Goal: Transaction & Acquisition: Purchase product/service

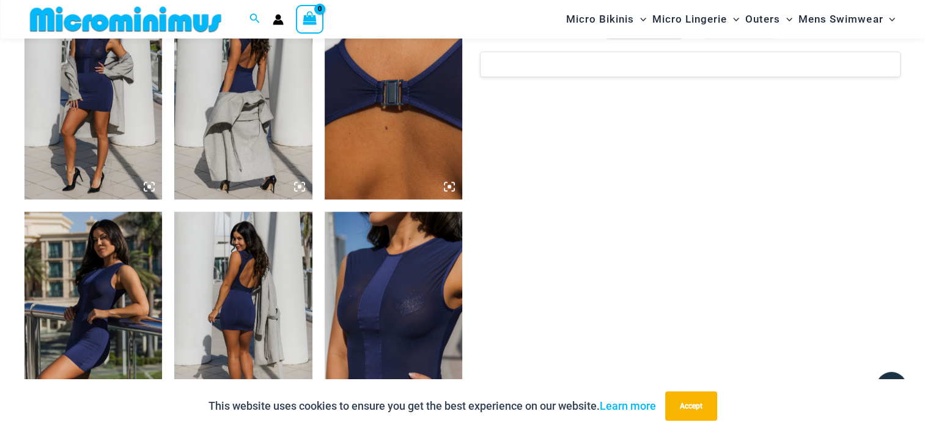
scroll to position [1211, 0]
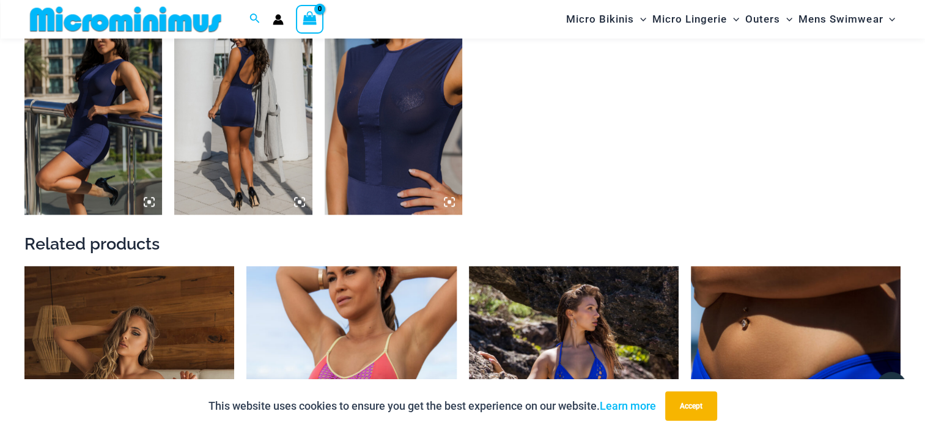
click at [235, 145] on img at bounding box center [243, 111] width 138 height 207
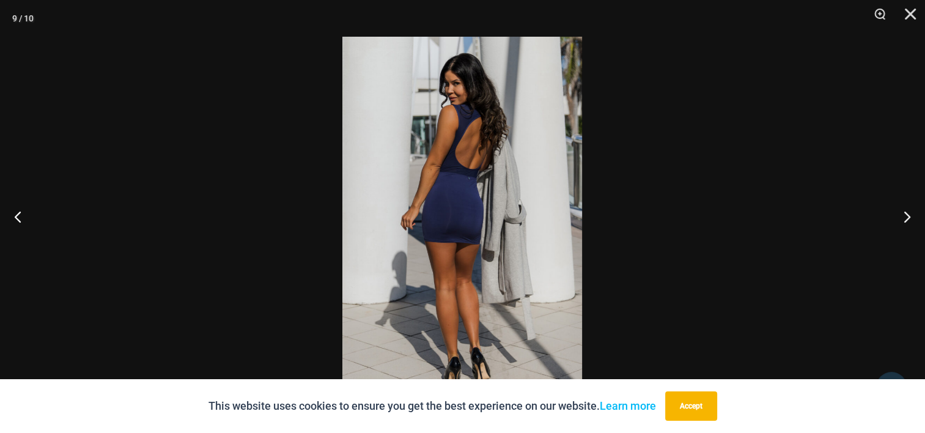
click at [436, 254] on img at bounding box center [462, 216] width 240 height 359
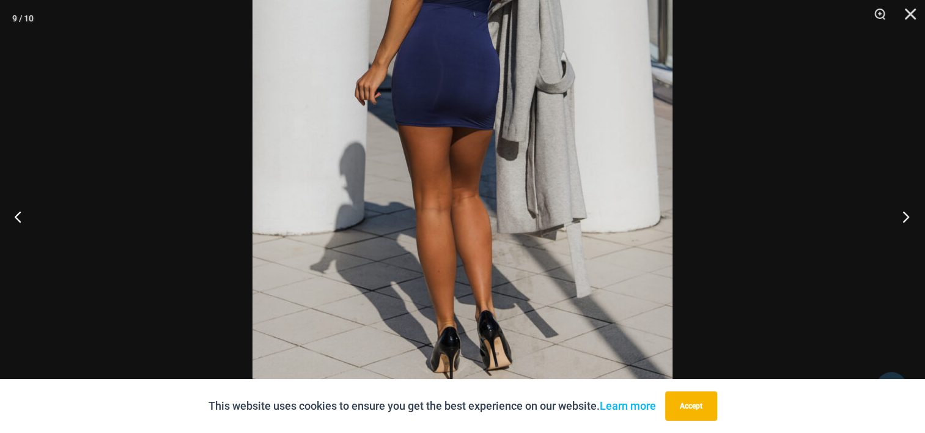
click at [905, 220] on button "Next" at bounding box center [902, 216] width 46 height 61
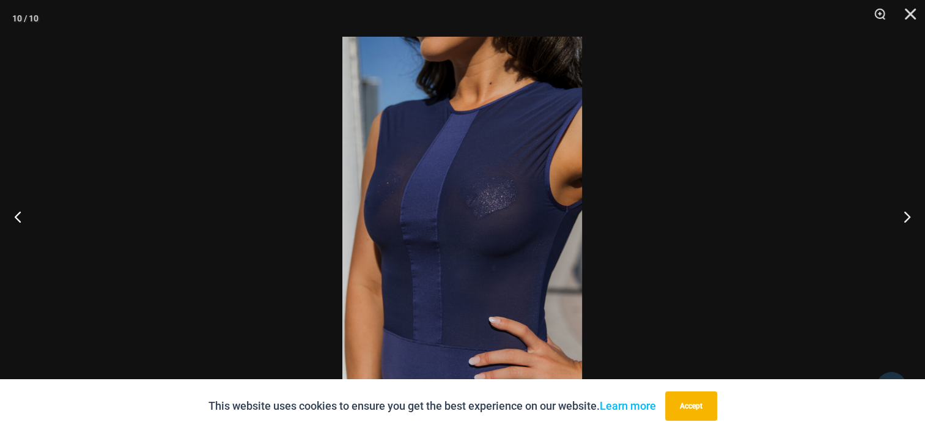
click at [476, 232] on img at bounding box center [462, 216] width 240 height 359
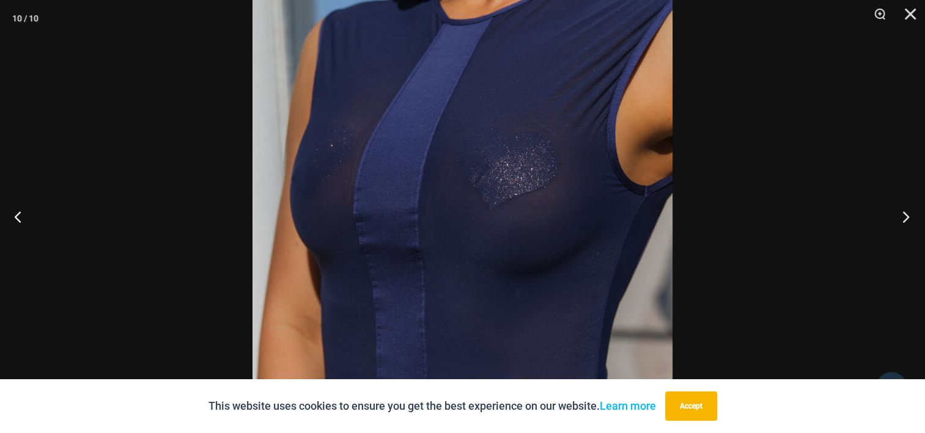
click at [903, 221] on button "Next" at bounding box center [902, 216] width 46 height 61
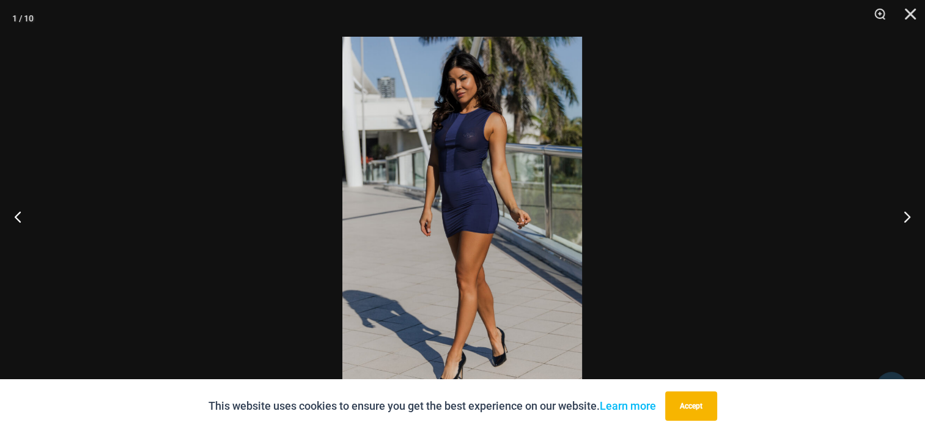
click at [467, 281] on img at bounding box center [462, 216] width 240 height 359
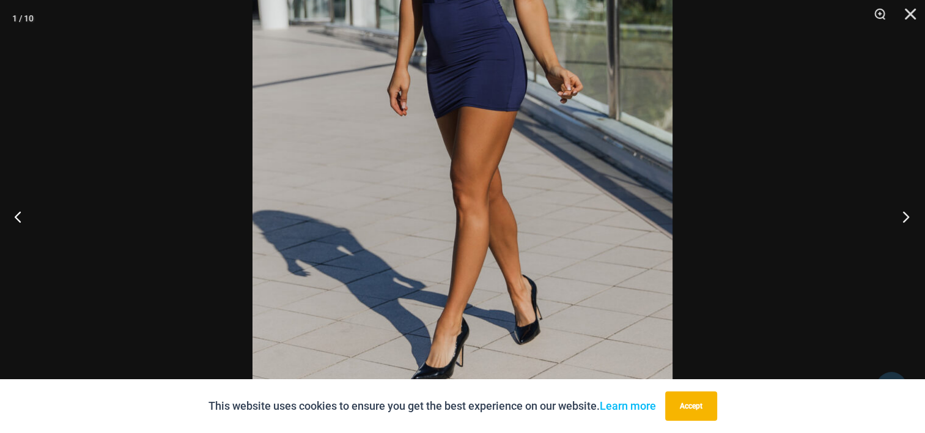
click at [911, 219] on button "Next" at bounding box center [902, 216] width 46 height 61
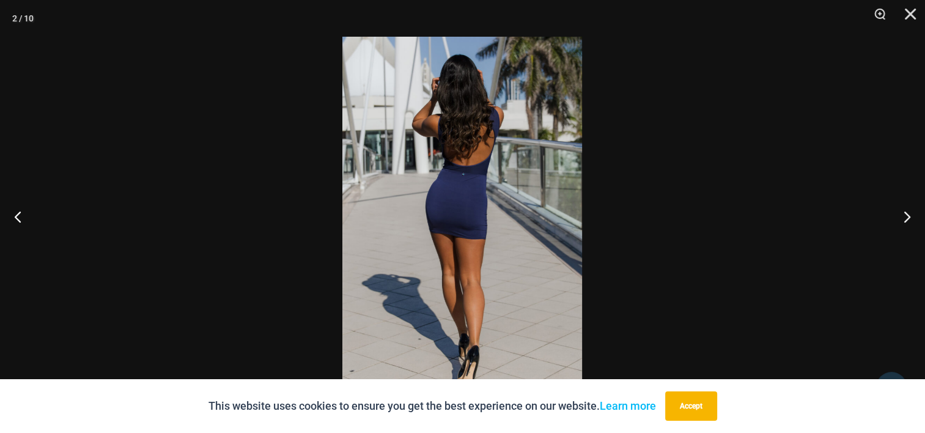
click at [471, 275] on img at bounding box center [462, 216] width 240 height 359
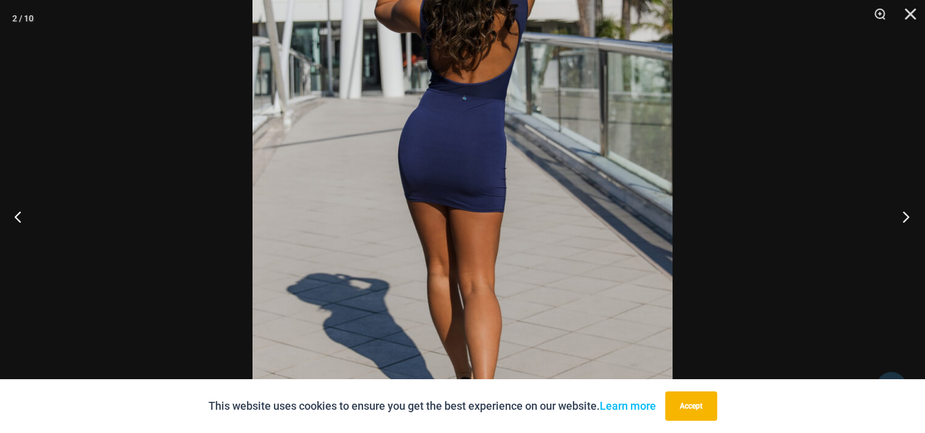
click at [904, 210] on button "Next" at bounding box center [902, 216] width 46 height 61
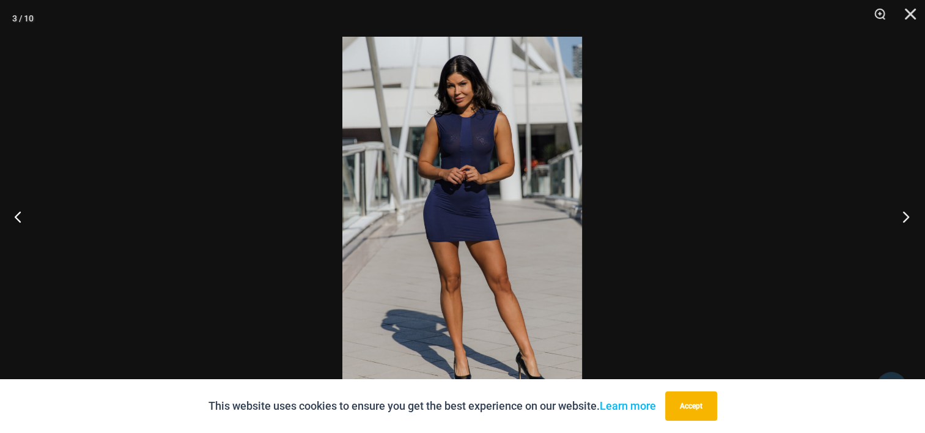
click at [904, 210] on button "Next" at bounding box center [902, 216] width 46 height 61
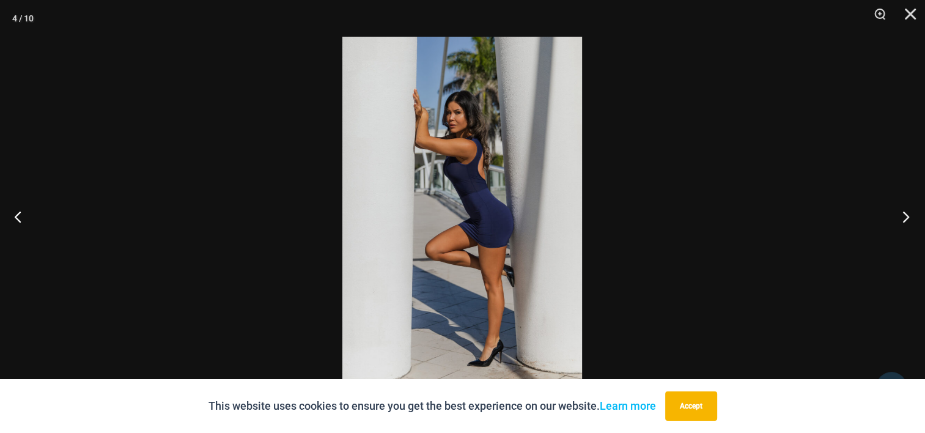
click at [904, 210] on button "Next" at bounding box center [902, 216] width 46 height 61
